Goal: Book appointment/travel/reservation

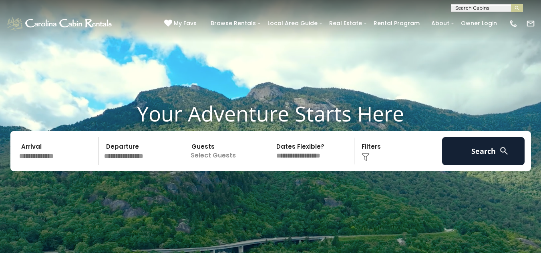
click at [45, 158] on input "text" at bounding box center [57, 151] width 83 height 28
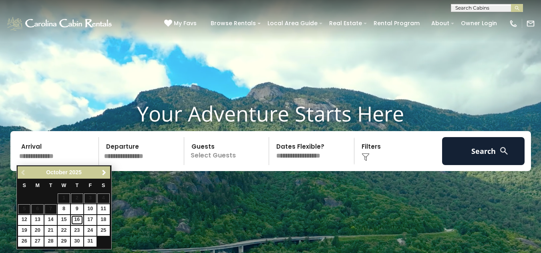
click at [78, 218] on link "16" at bounding box center [77, 220] width 12 height 10
type input "********"
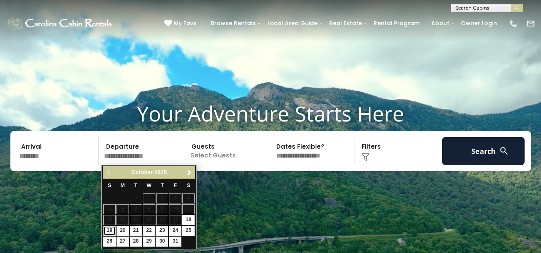
click at [107, 232] on link "19" at bounding box center [109, 231] width 12 height 10
type input "********"
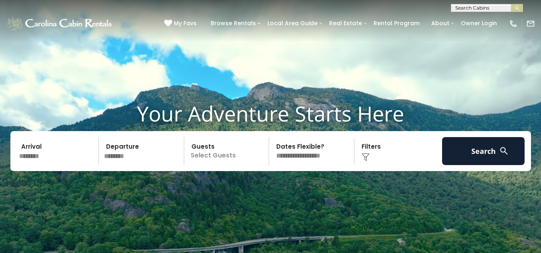
click at [233, 155] on p "Select Guests" at bounding box center [228, 151] width 82 height 28
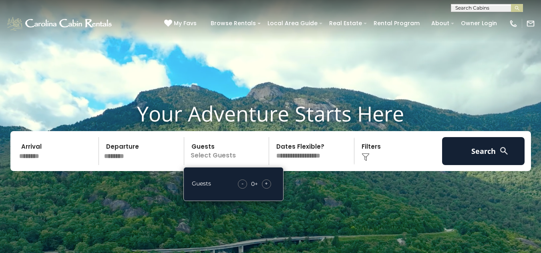
click at [268, 184] on div "+" at bounding box center [266, 184] width 9 height 9
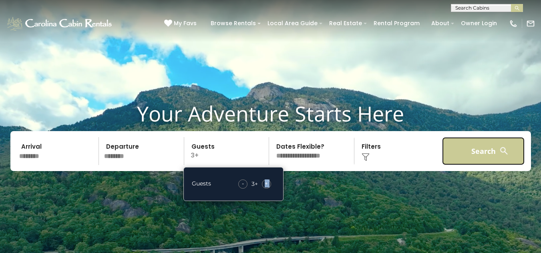
click at [463, 151] on button "Search" at bounding box center [483, 151] width 83 height 28
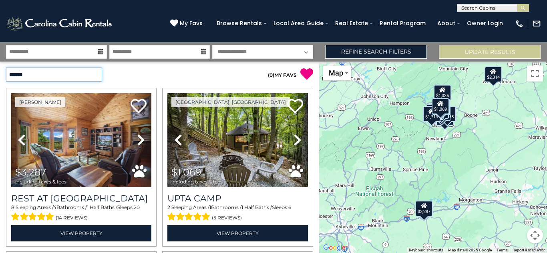
click at [92, 74] on select "**********" at bounding box center [54, 75] width 96 height 14
select select "*********"
click at [6, 68] on select "**********" at bounding box center [54, 75] width 96 height 14
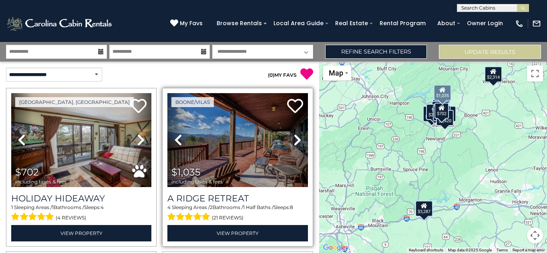
click at [293, 137] on icon at bounding box center [297, 140] width 8 height 13
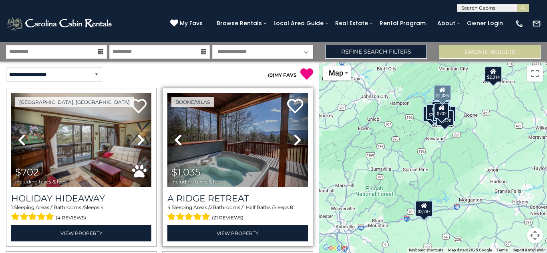
click at [293, 137] on icon at bounding box center [297, 140] width 8 height 13
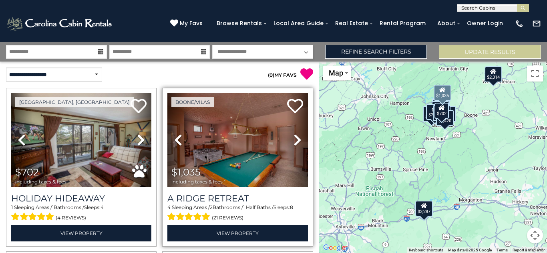
click at [293, 137] on icon at bounding box center [297, 140] width 8 height 13
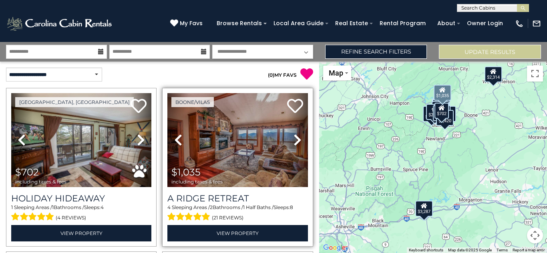
click at [293, 137] on icon at bounding box center [297, 140] width 8 height 13
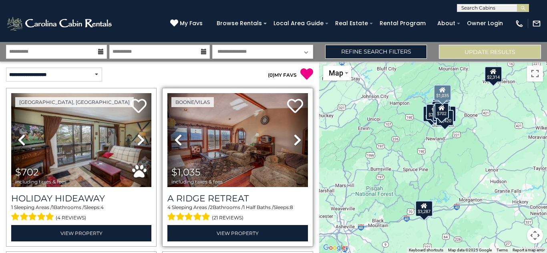
click at [293, 137] on icon at bounding box center [297, 140] width 8 height 13
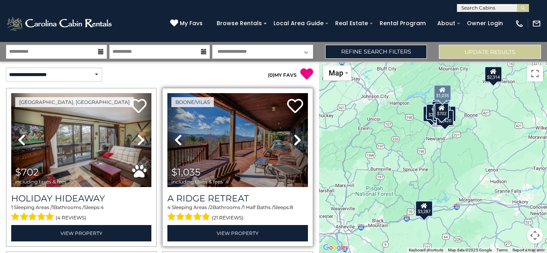
click at [293, 137] on icon at bounding box center [297, 140] width 8 height 13
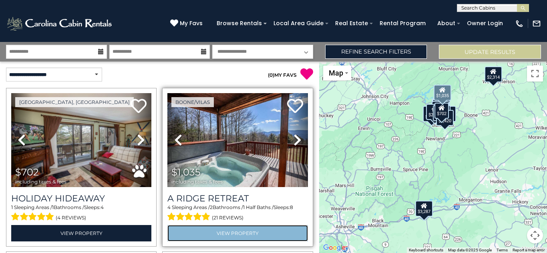
click at [245, 232] on link "View Property" at bounding box center [237, 233] width 140 height 16
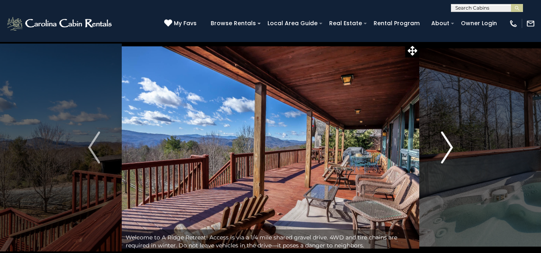
click at [450, 148] on img "Next" at bounding box center [447, 148] width 12 height 32
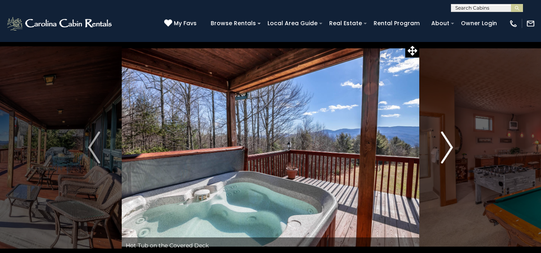
click at [450, 147] on img "Next" at bounding box center [447, 148] width 12 height 32
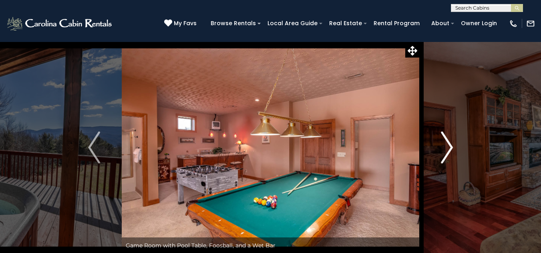
click at [450, 147] on img "Next" at bounding box center [447, 148] width 12 height 32
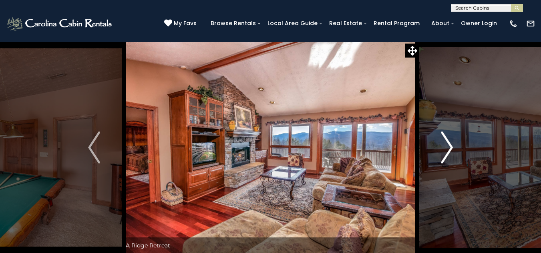
click at [450, 147] on img "Next" at bounding box center [447, 148] width 12 height 32
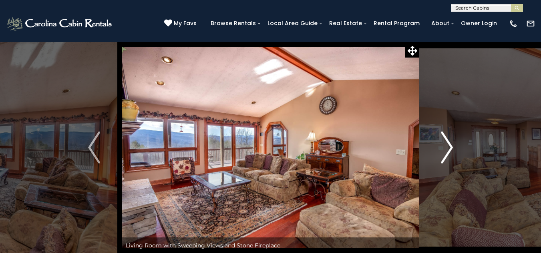
click at [450, 147] on img "Next" at bounding box center [447, 148] width 12 height 32
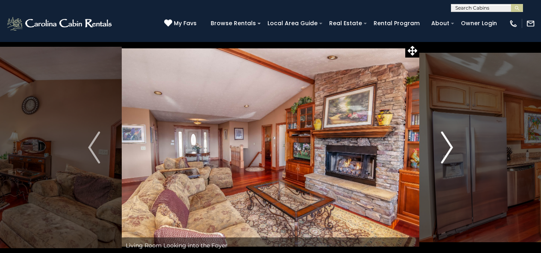
click at [450, 147] on img "Next" at bounding box center [447, 148] width 12 height 32
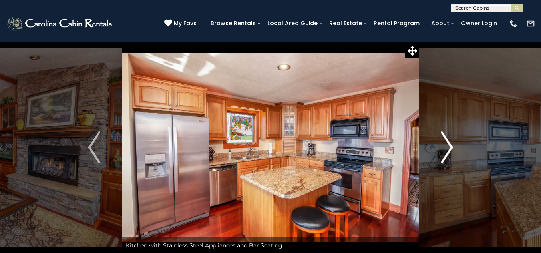
click at [450, 147] on img "Next" at bounding box center [447, 148] width 12 height 32
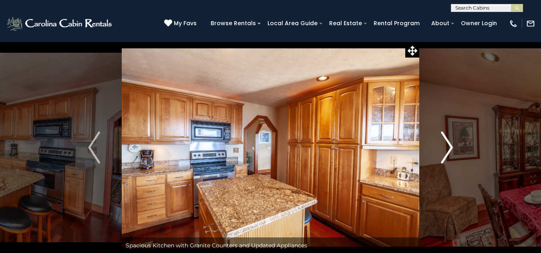
click at [450, 147] on img "Next" at bounding box center [447, 148] width 12 height 32
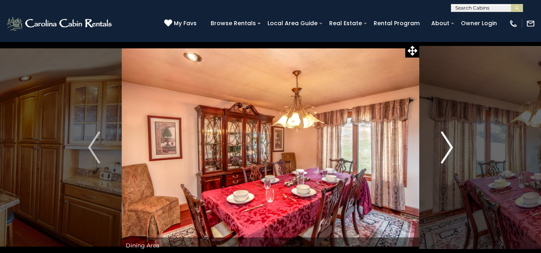
click at [450, 147] on img "Next" at bounding box center [447, 148] width 12 height 32
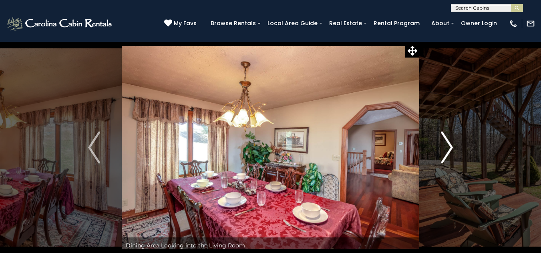
click at [450, 147] on img "Next" at bounding box center [447, 148] width 12 height 32
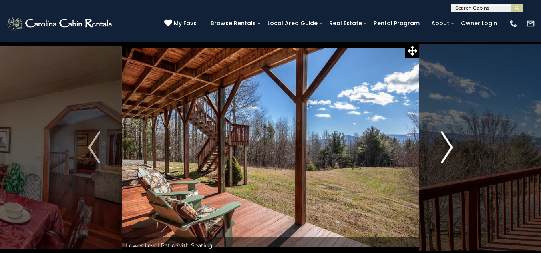
click at [450, 147] on img "Next" at bounding box center [447, 148] width 12 height 32
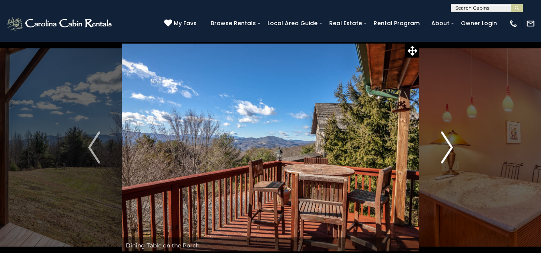
click at [450, 147] on img "Next" at bounding box center [447, 148] width 12 height 32
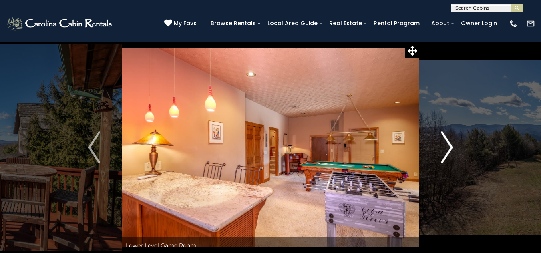
click at [450, 147] on img "Next" at bounding box center [447, 148] width 12 height 32
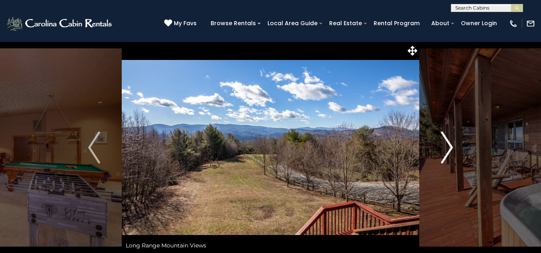
click at [450, 147] on img "Next" at bounding box center [447, 148] width 12 height 32
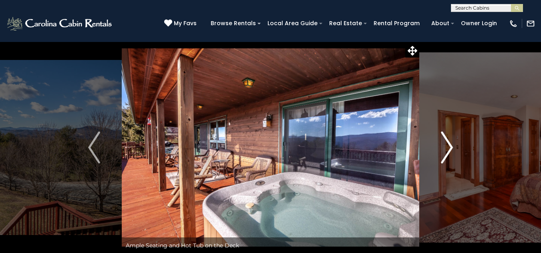
click at [450, 147] on img "Next" at bounding box center [447, 148] width 12 height 32
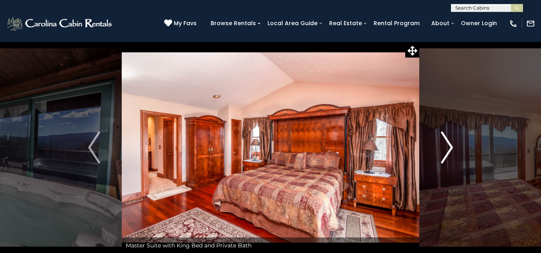
click at [450, 147] on img "Next" at bounding box center [447, 148] width 12 height 32
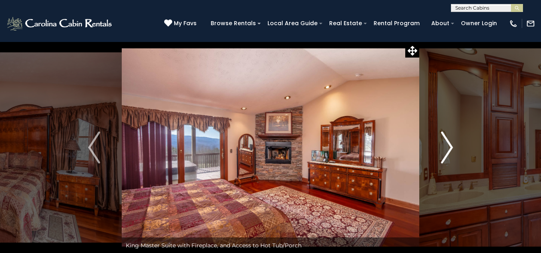
click at [450, 147] on img "Next" at bounding box center [447, 148] width 12 height 32
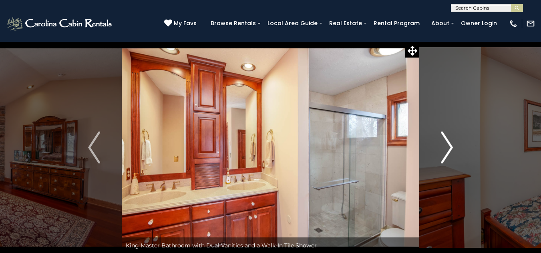
click at [450, 147] on img "Next" at bounding box center [447, 148] width 12 height 32
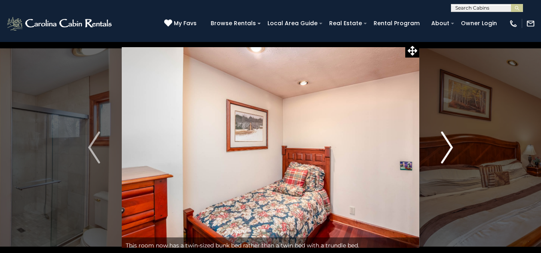
click at [450, 147] on img "Next" at bounding box center [447, 148] width 12 height 32
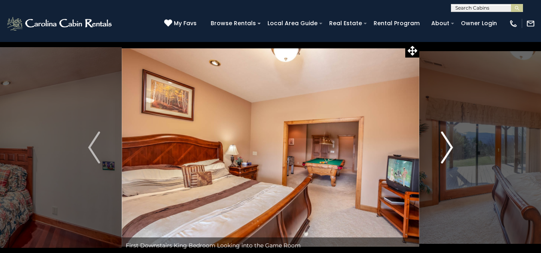
click at [450, 147] on img "Next" at bounding box center [447, 148] width 12 height 32
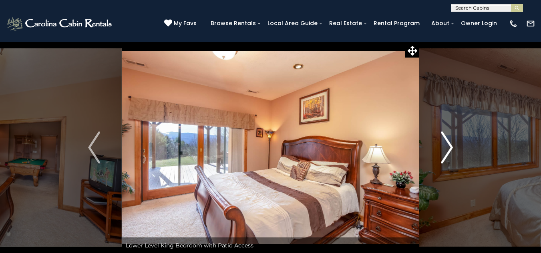
click at [450, 147] on img "Next" at bounding box center [447, 148] width 12 height 32
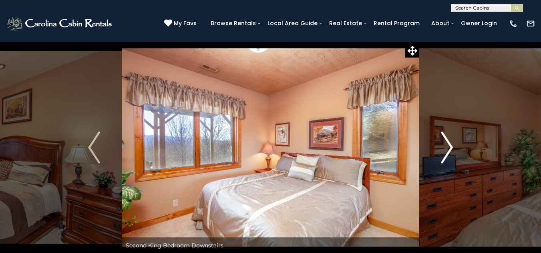
click at [450, 147] on img "Next" at bounding box center [447, 148] width 12 height 32
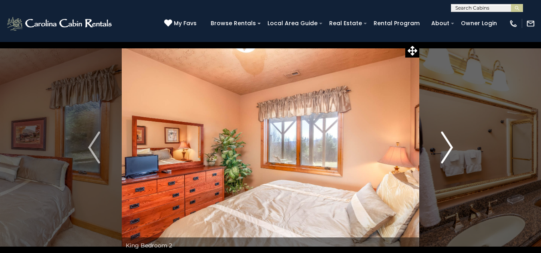
click at [450, 147] on img "Next" at bounding box center [447, 148] width 12 height 32
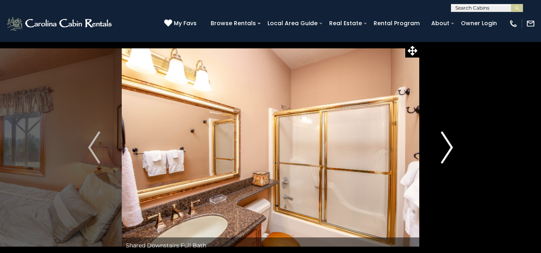
click at [450, 147] on img "Next" at bounding box center [447, 148] width 12 height 32
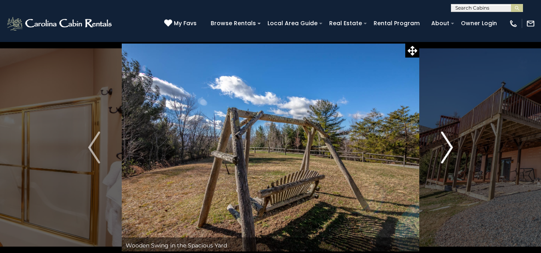
click at [450, 147] on img "Next" at bounding box center [447, 148] width 12 height 32
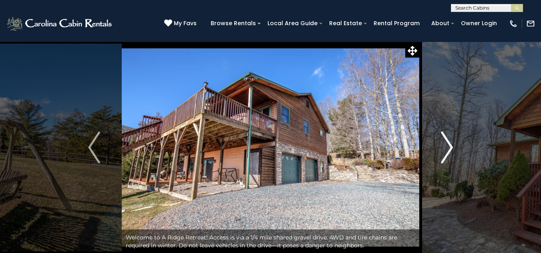
click at [450, 147] on img "Next" at bounding box center [447, 148] width 12 height 32
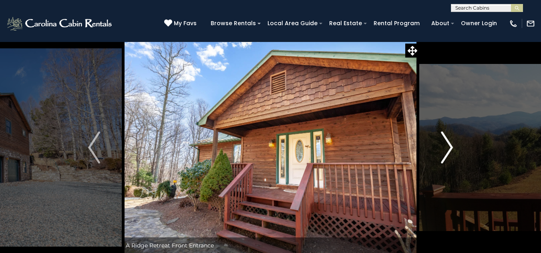
click at [450, 147] on img "Next" at bounding box center [447, 148] width 12 height 32
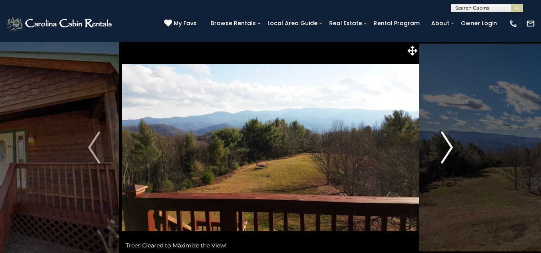
click at [450, 147] on img "Next" at bounding box center [447, 148] width 12 height 32
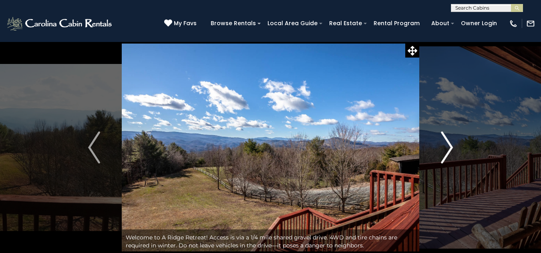
click at [450, 147] on img "Next" at bounding box center [447, 148] width 12 height 32
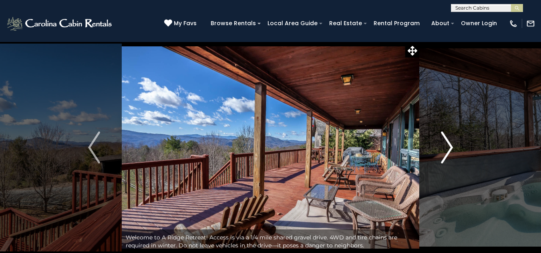
click at [450, 147] on img "Next" at bounding box center [447, 148] width 12 height 32
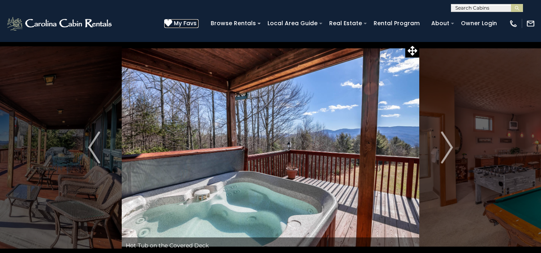
click at [172, 24] on icon at bounding box center [168, 23] width 8 height 8
